Goal: Transaction & Acquisition: Purchase product/service

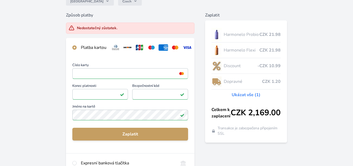
scroll to position [54, 0]
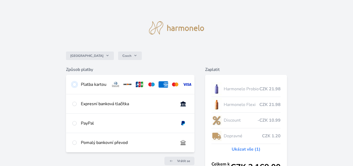
click at [74, 84] on input "radio" at bounding box center [74, 84] width 4 height 4
radio input "true"
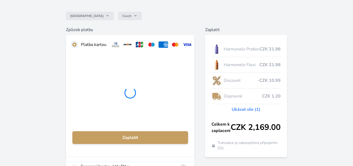
scroll to position [53, 0]
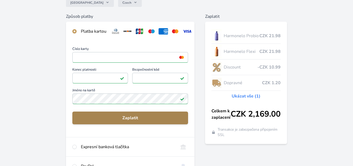
click at [136, 120] on span "Zaplatit" at bounding box center [130, 118] width 107 height 6
